Goal: Transaction & Acquisition: Purchase product/service

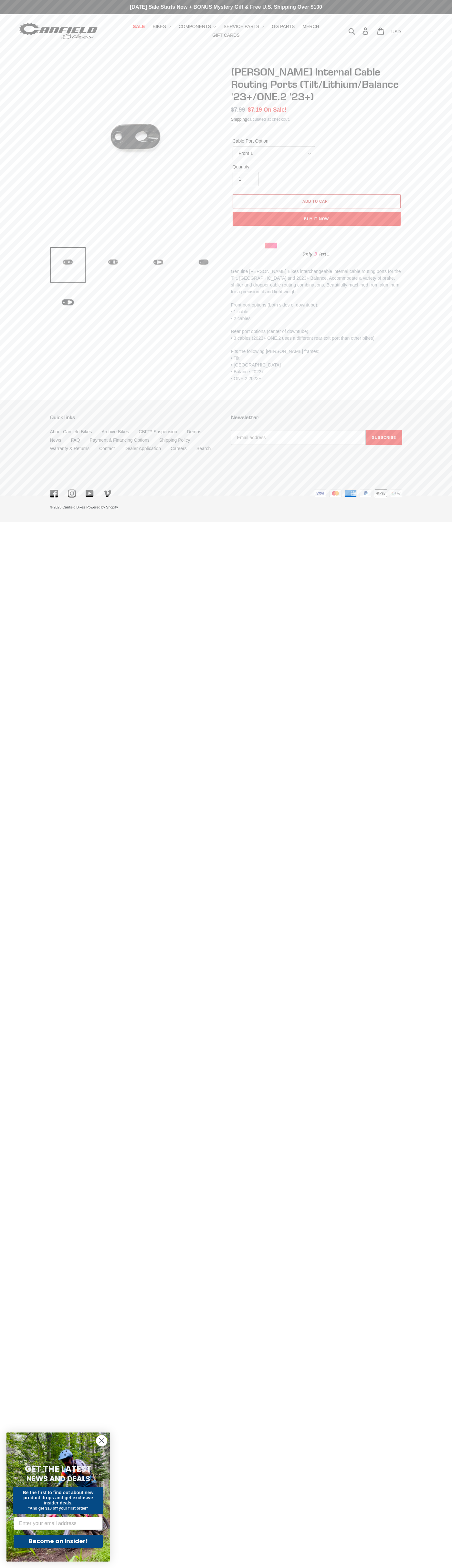
click at [316, 201] on span "Add to cart" at bounding box center [316, 201] width 28 height 5
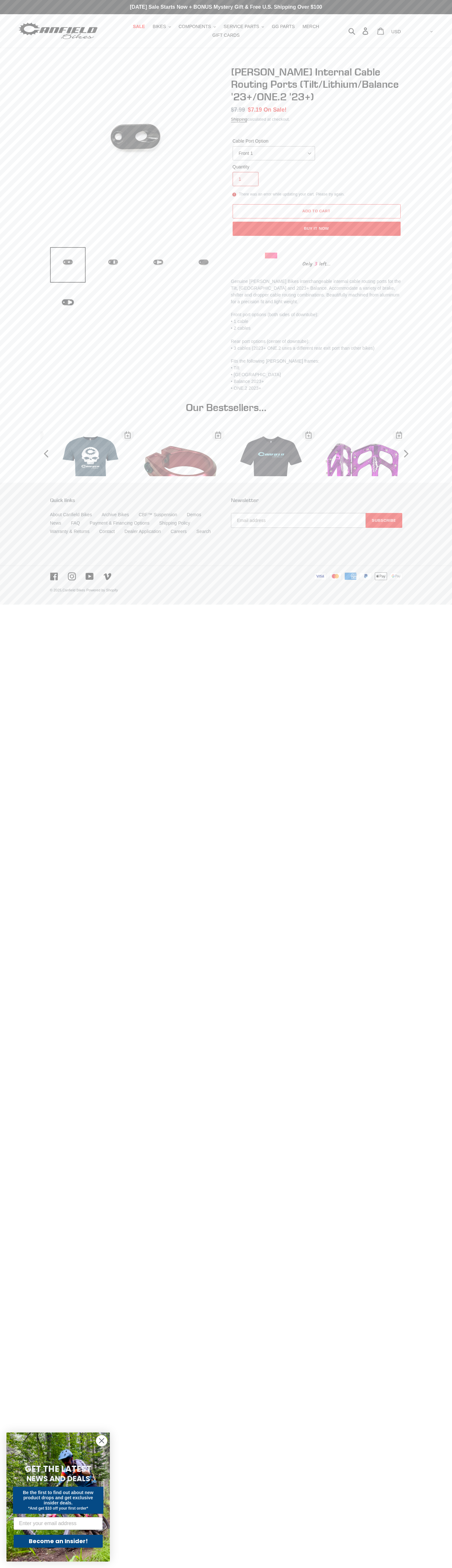
click at [384, 31] on icon at bounding box center [381, 31] width 7 height 7
